Goal: Task Accomplishment & Management: Complete application form

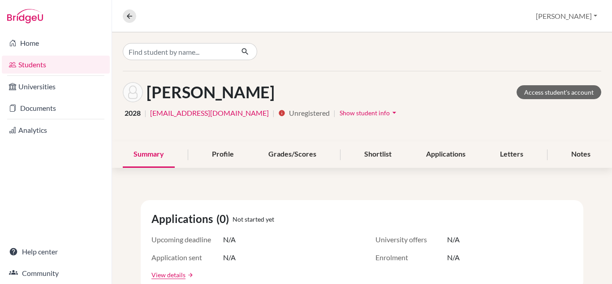
click at [39, 63] on link "Students" at bounding box center [56, 65] width 108 height 18
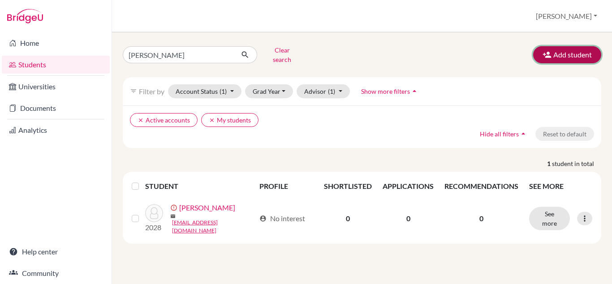
click at [555, 50] on button "Add student" at bounding box center [567, 54] width 68 height 17
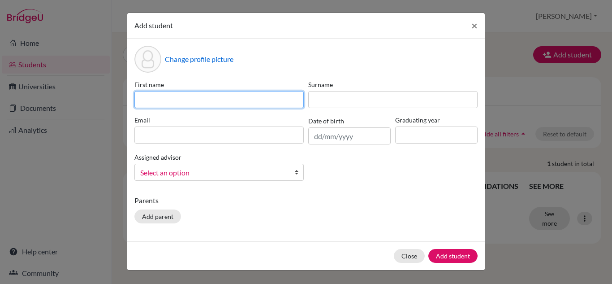
click at [195, 105] on input at bounding box center [218, 99] width 169 height 17
type input "zihang"
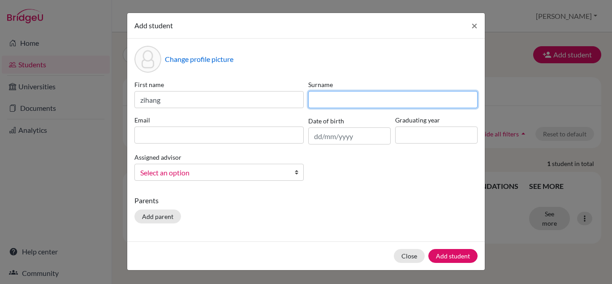
click at [323, 104] on input at bounding box center [392, 99] width 169 height 17
type input "[PERSON_NAME]"
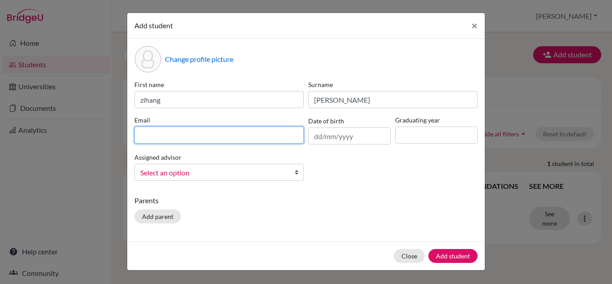
click at [139, 137] on input at bounding box center [218, 134] width 169 height 17
type input "[EMAIL_ADDRESS][DOMAIN_NAME]"
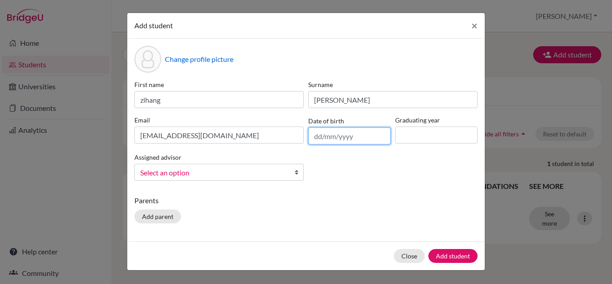
click at [316, 136] on input "text" at bounding box center [349, 135] width 82 height 17
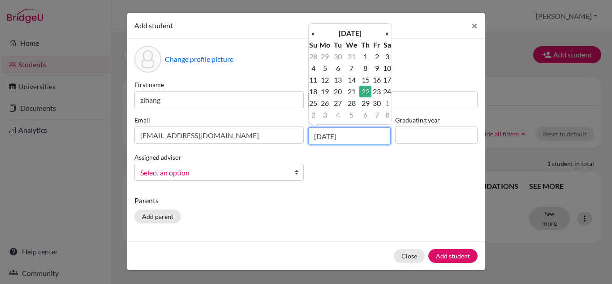
type input "[DATE]"
click at [417, 138] on input at bounding box center [436, 134] width 82 height 17
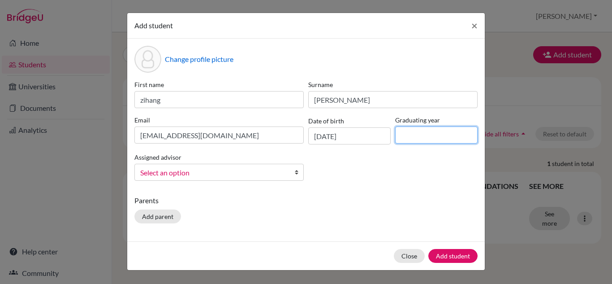
type input "2027"
click at [189, 170] on span "Select an option" at bounding box center [213, 173] width 146 height 12
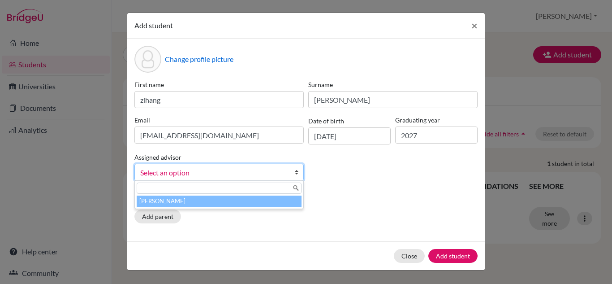
click at [193, 204] on li "[PERSON_NAME]" at bounding box center [219, 200] width 165 height 11
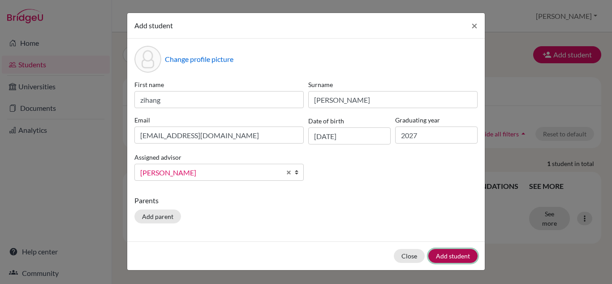
click at [461, 256] on button "Add student" at bounding box center [453, 256] width 49 height 14
